Goal: Check status: Check status

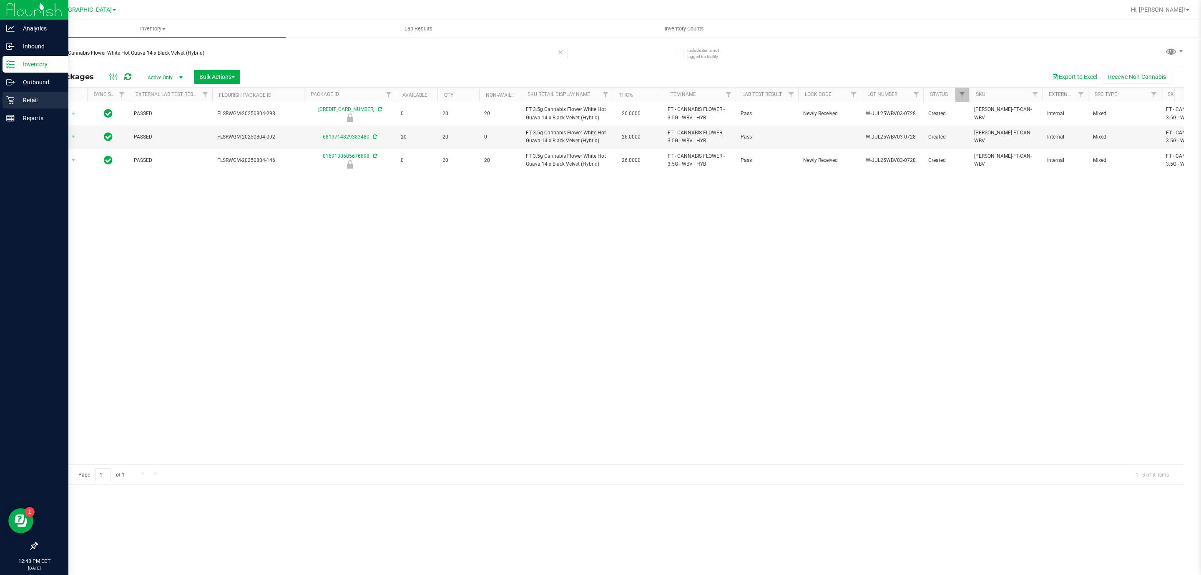
click at [31, 103] on p "Retail" at bounding box center [40, 100] width 50 height 10
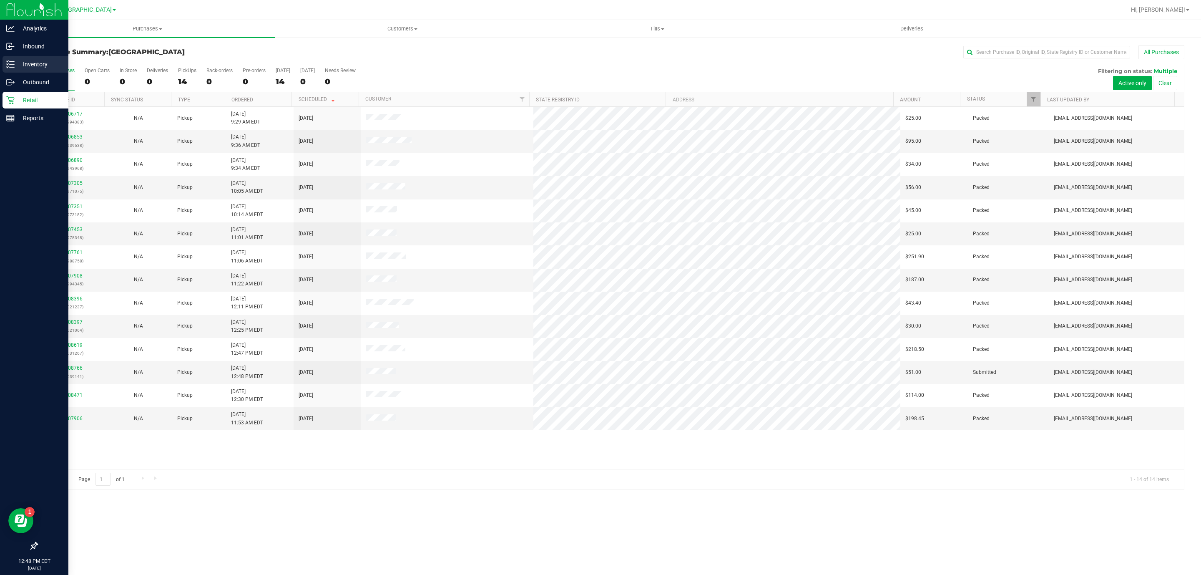
click at [25, 69] on p "Inventory" at bounding box center [40, 64] width 50 height 10
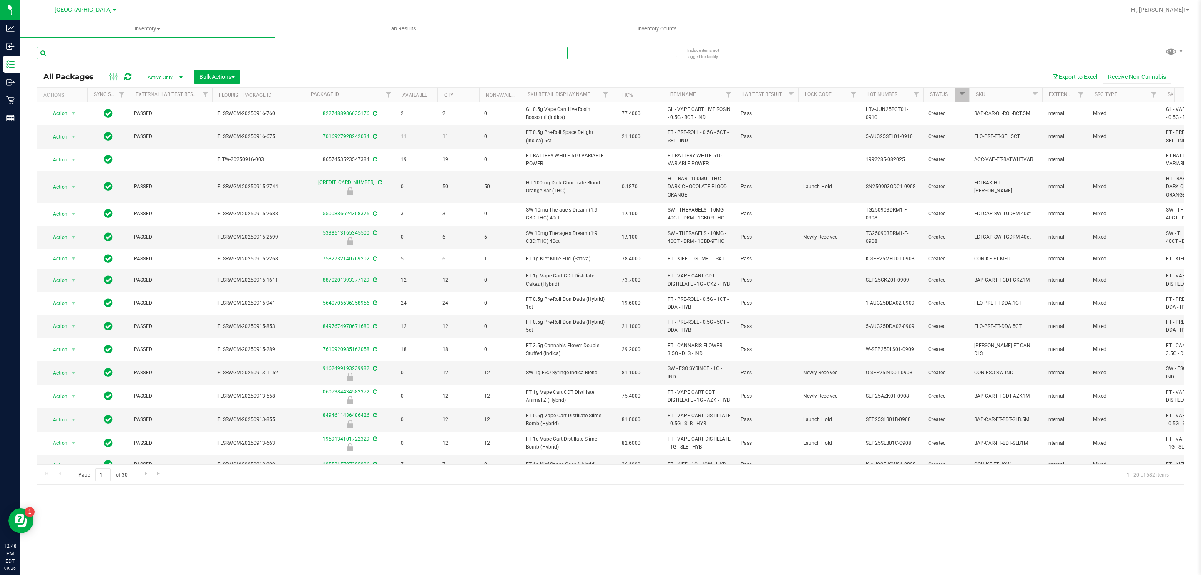
click at [88, 53] on input "text" at bounding box center [302, 53] width 531 height 13
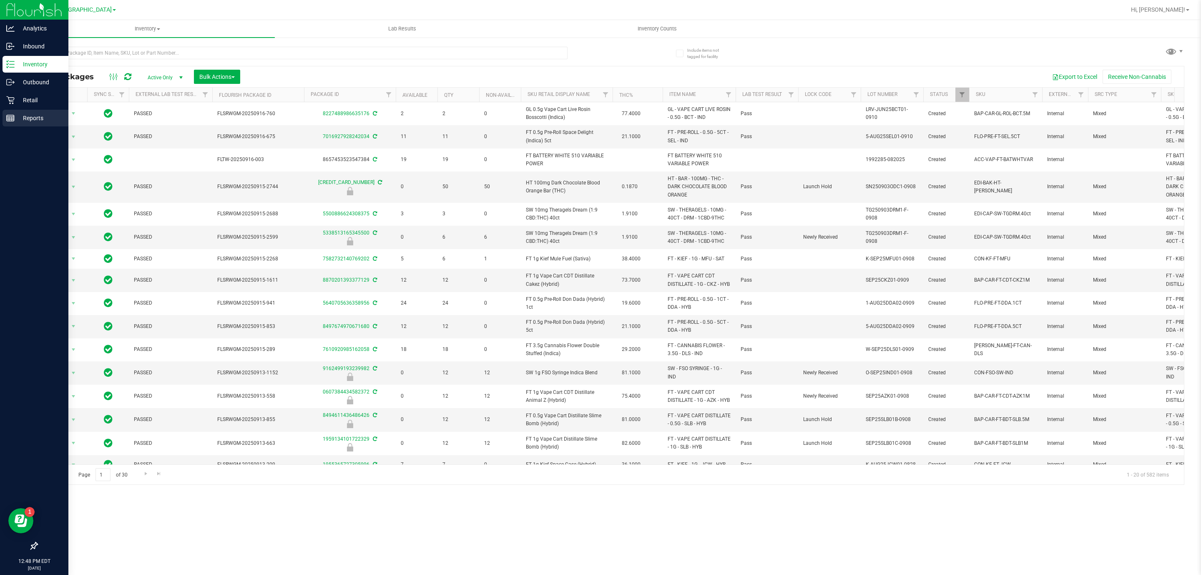
click at [10, 112] on div "Reports" at bounding box center [36, 118] width 66 height 17
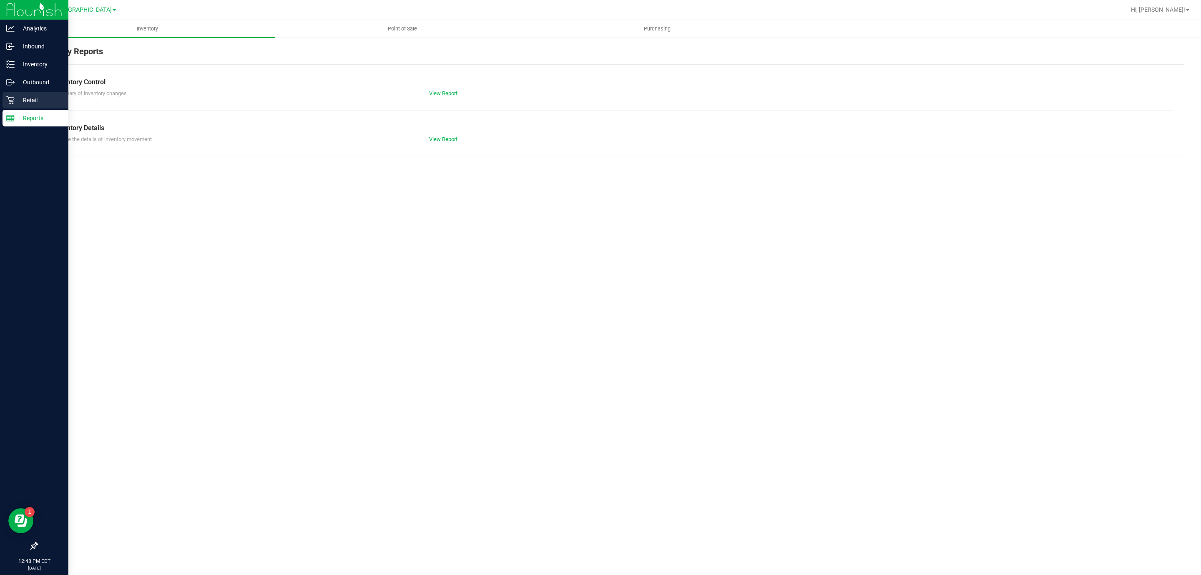
click at [12, 96] on icon at bounding box center [10, 100] width 8 height 8
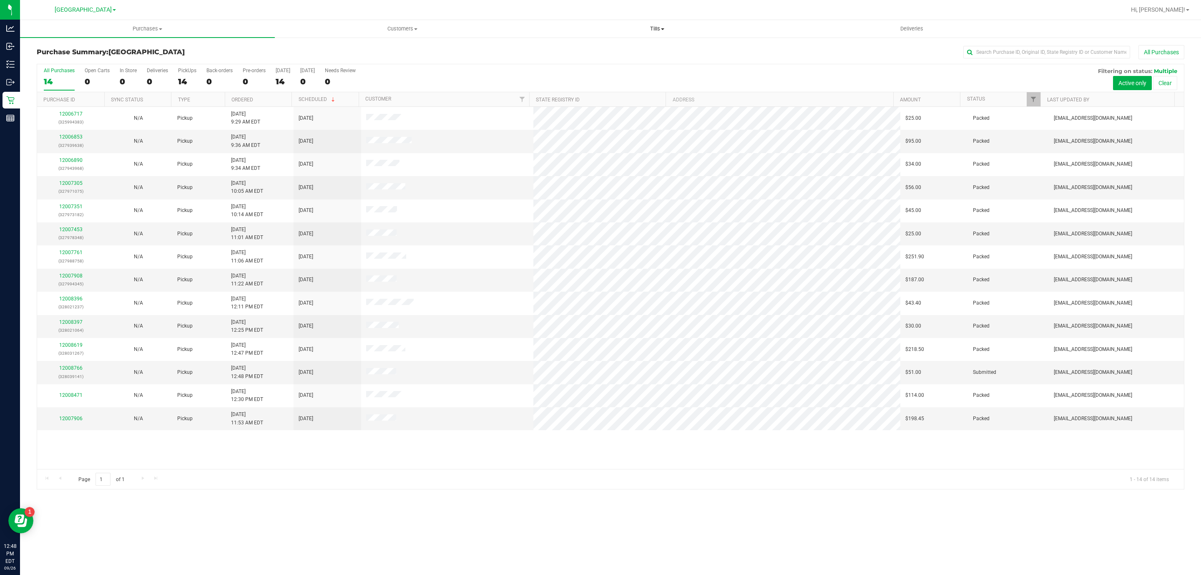
click at [644, 26] on span "Tills" at bounding box center [657, 29] width 254 height 8
click at [598, 49] on li "Manage tills" at bounding box center [657, 50] width 255 height 10
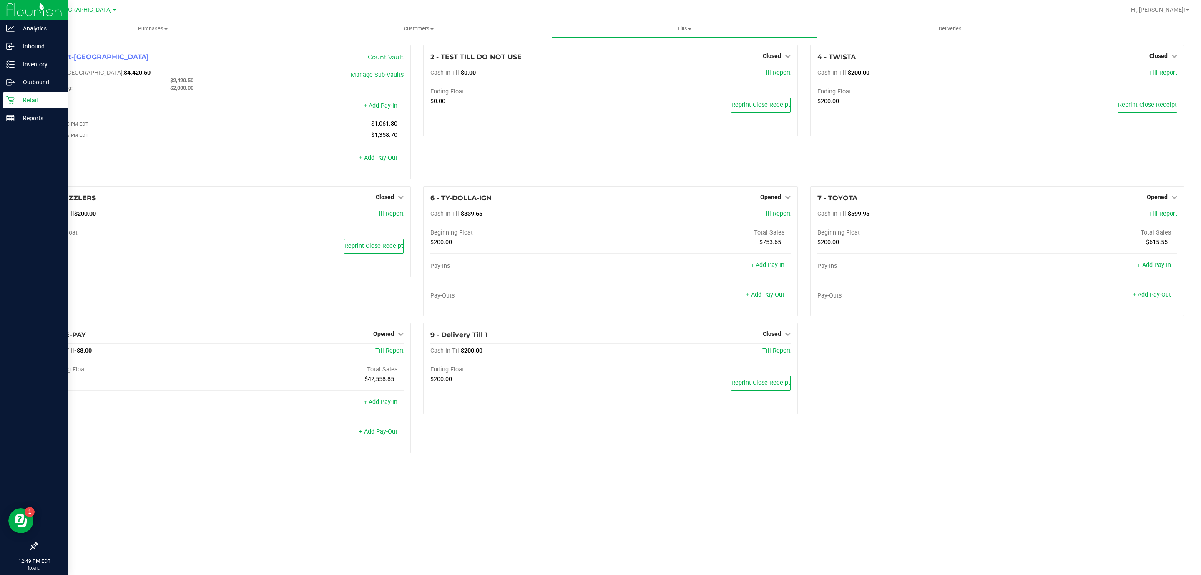
click at [4, 96] on div "Retail" at bounding box center [36, 100] width 66 height 17
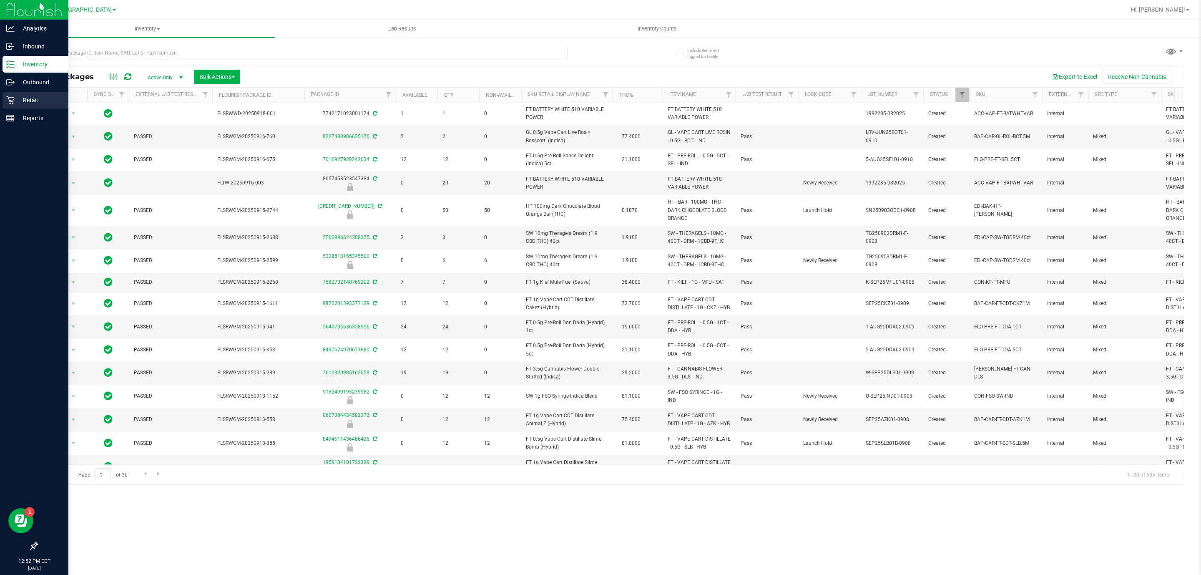
click at [29, 96] on p "Retail" at bounding box center [40, 100] width 50 height 10
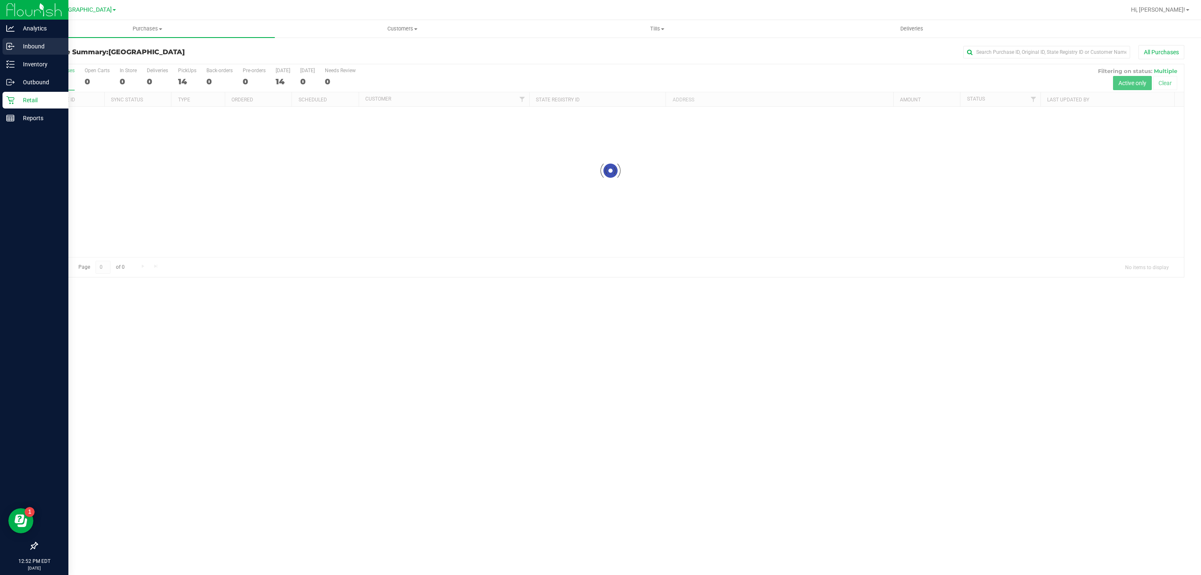
click at [39, 50] on p "Inbound" at bounding box center [40, 46] width 50 height 10
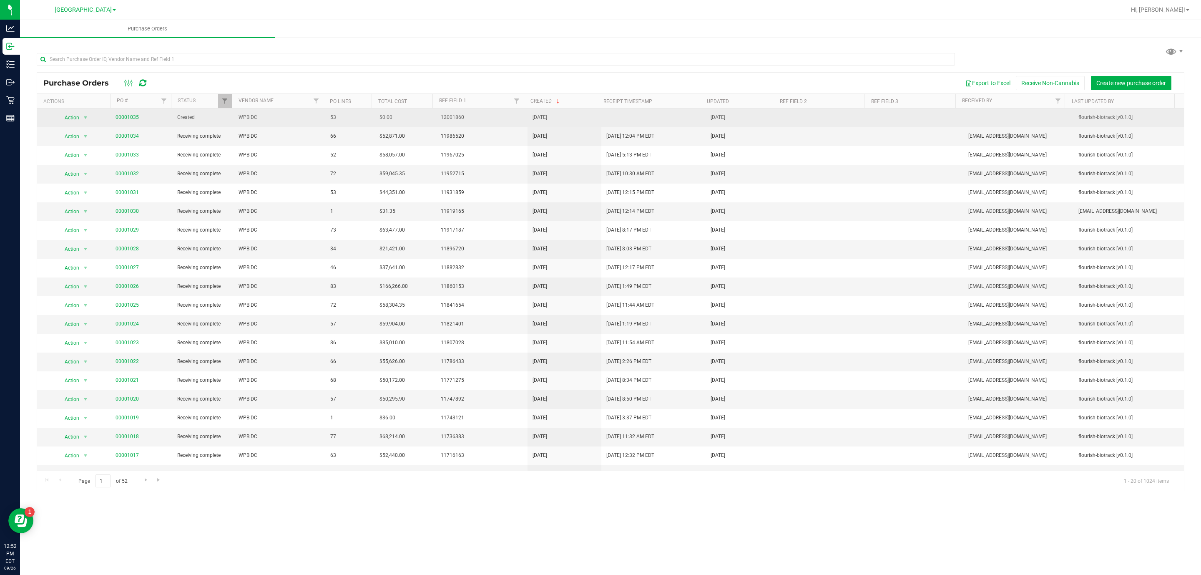
click at [120, 118] on link "00001035" at bounding box center [127, 117] width 23 height 6
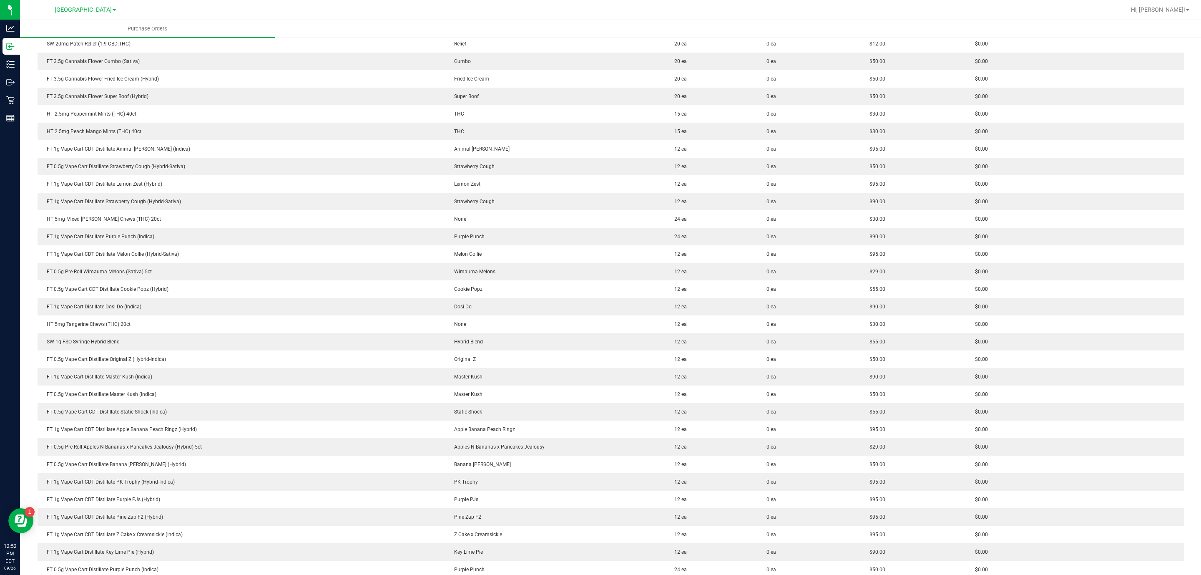
scroll to position [500, 0]
